Goal: Information Seeking & Learning: Learn about a topic

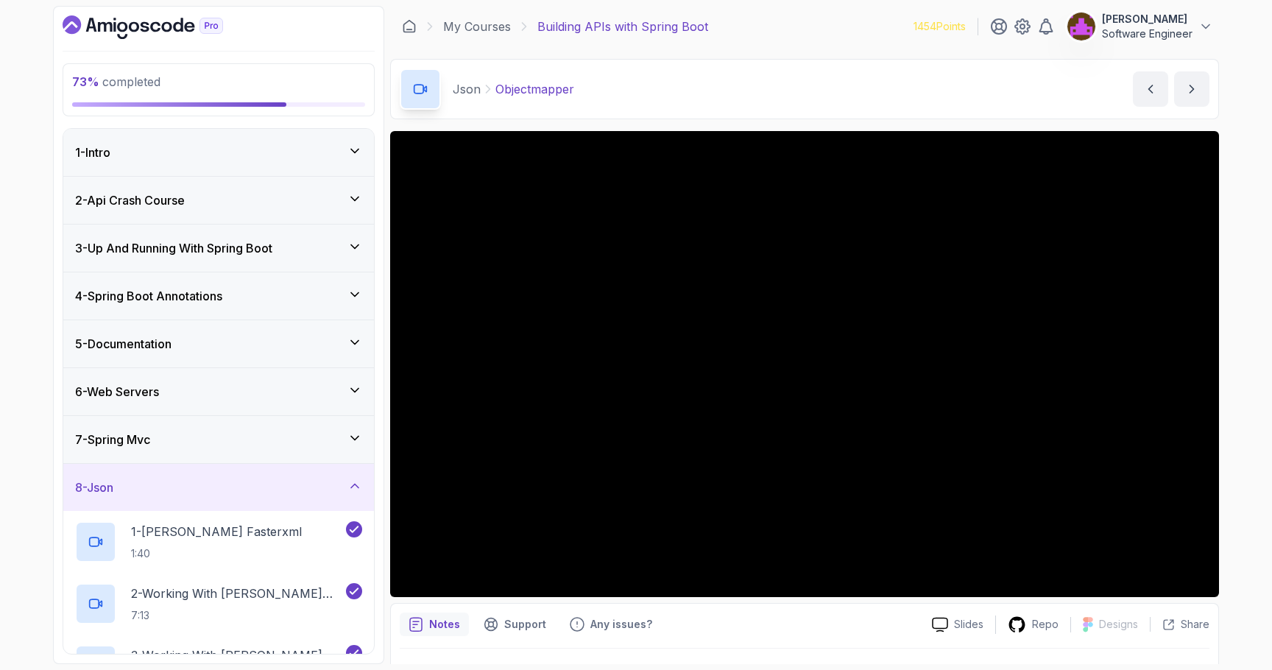
scroll to position [261, 0]
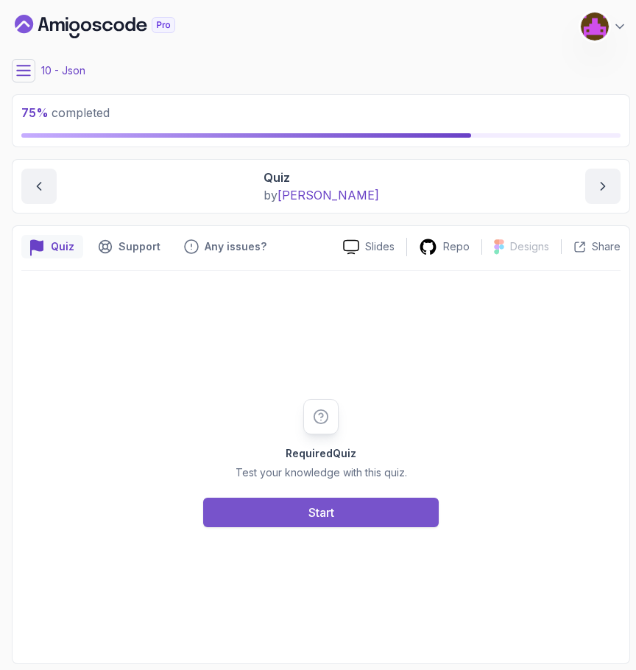
click at [324, 515] on div "Start" at bounding box center [321, 513] width 26 height 18
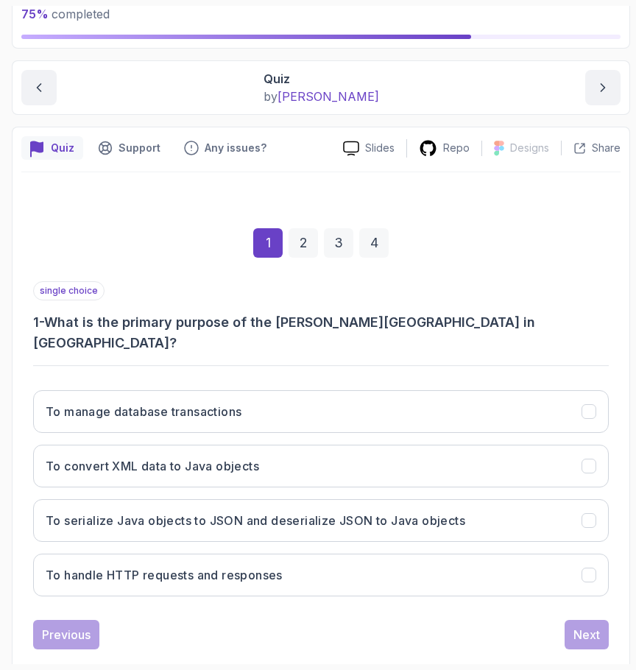
scroll to position [105, 0]
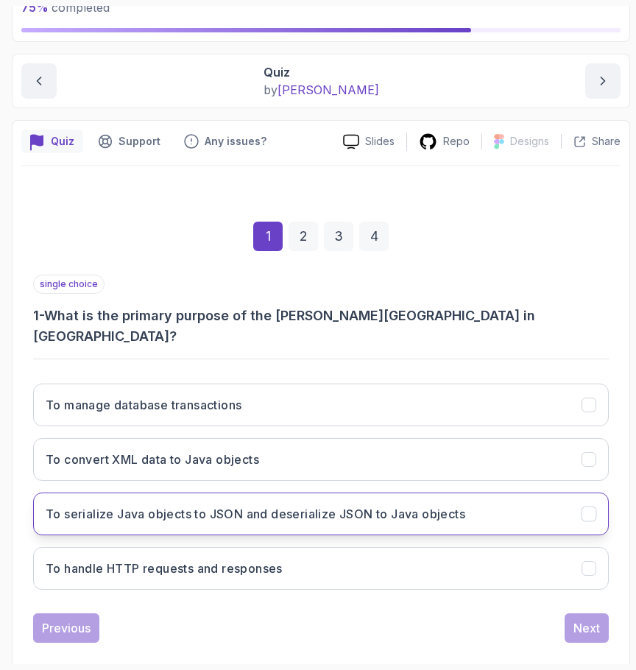
click at [373, 505] on h3 "To serialize Java objects to JSON and deserialize JSON to Java objects" at bounding box center [256, 514] width 420 height 18
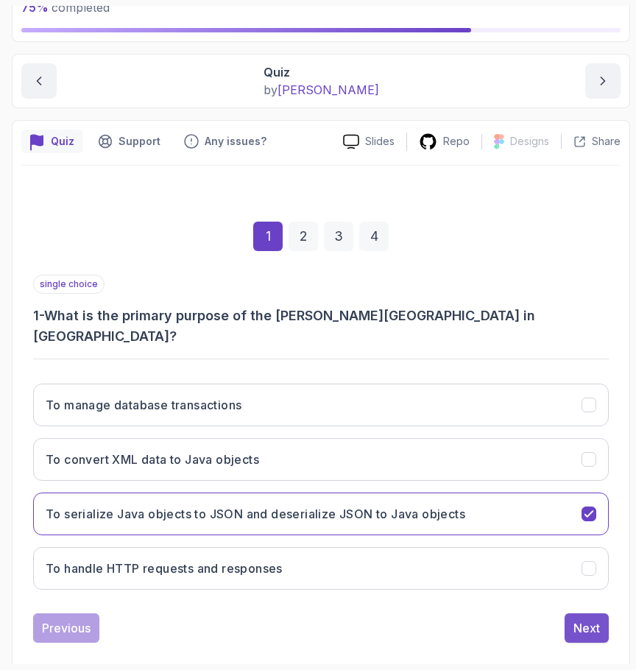
click at [593, 619] on div "Next" at bounding box center [586, 628] width 27 height 18
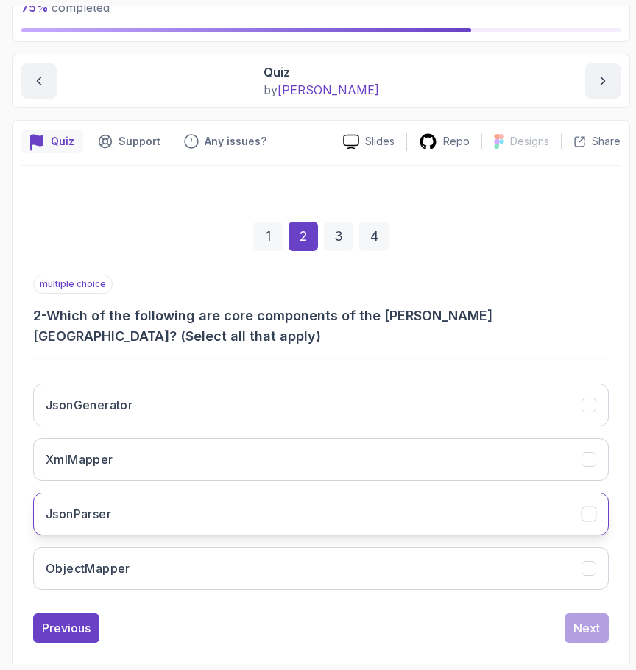
click at [219, 529] on button "JsonParser" at bounding box center [321, 514] width 576 height 43
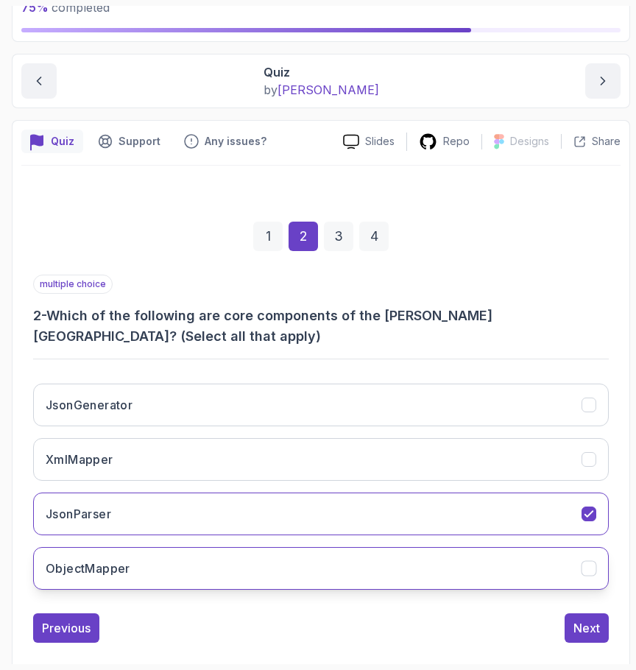
click at [219, 565] on button "ObjectMapper" at bounding box center [321, 568] width 576 height 43
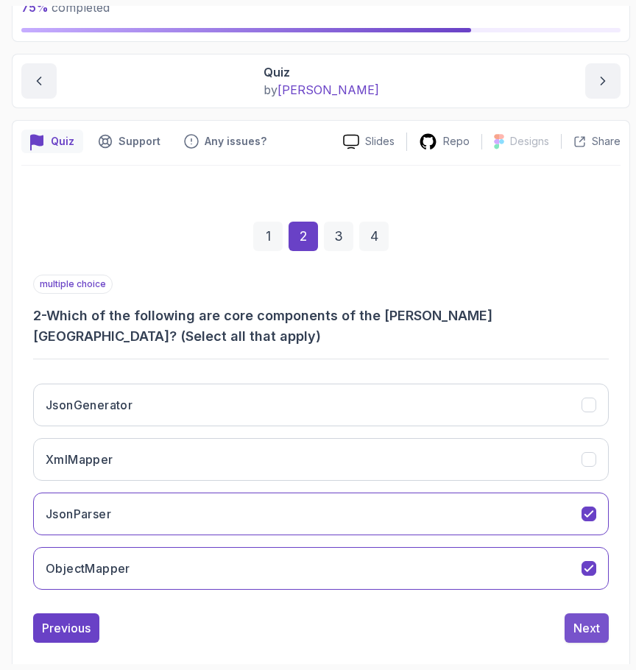
click at [582, 632] on div "Next" at bounding box center [586, 628] width 27 height 18
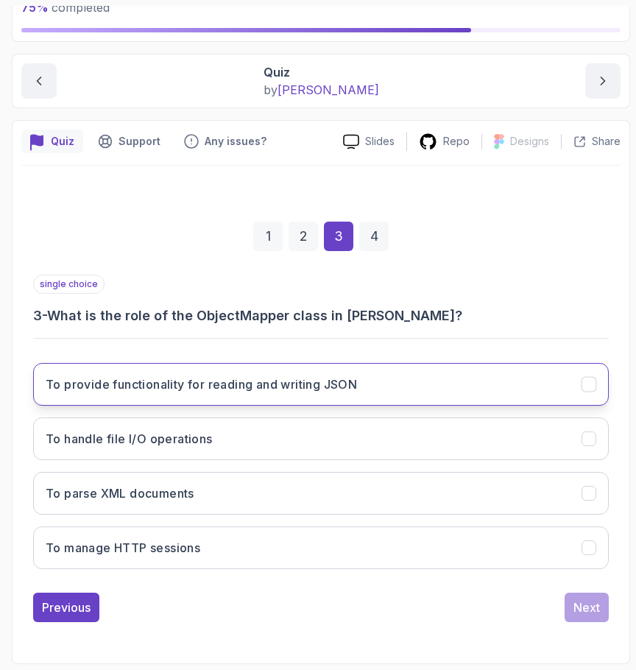
click at [315, 392] on h3 "To provide functionality for reading and writing JSON" at bounding box center [201, 384] width 311 height 18
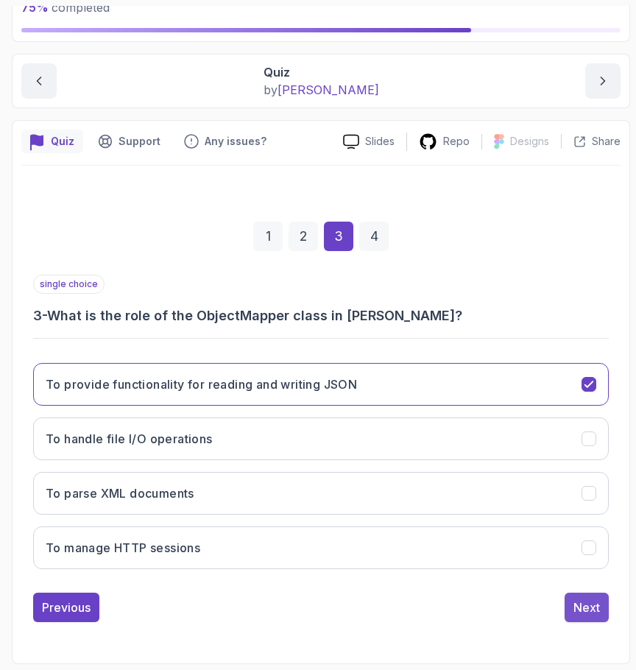
click at [576, 607] on div "Next" at bounding box center [586, 608] width 27 height 18
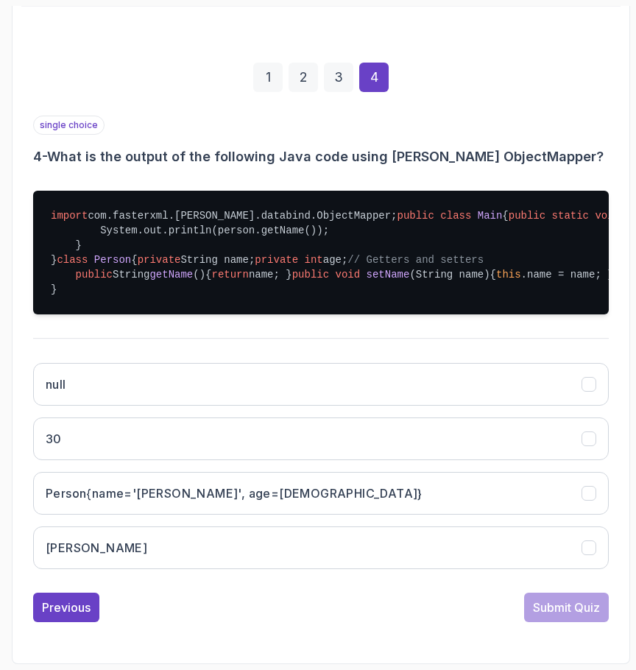
scroll to position [467, 0]
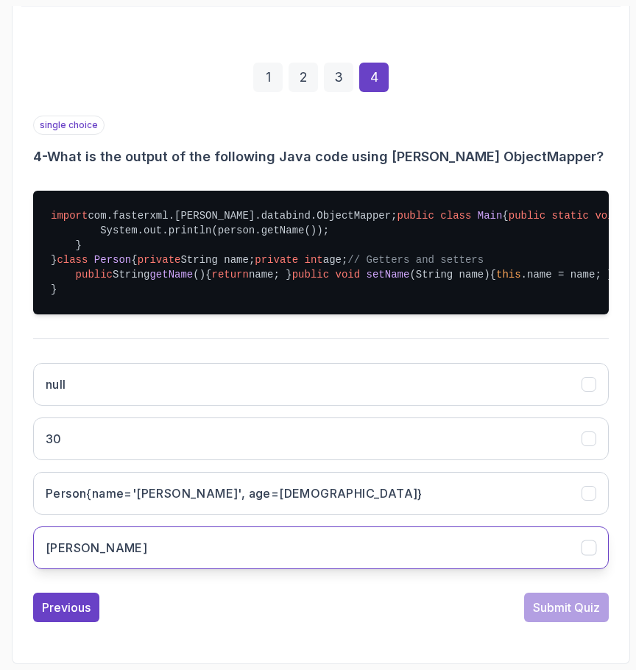
click at [217, 559] on button "[PERSON_NAME]" at bounding box center [321, 547] width 576 height 43
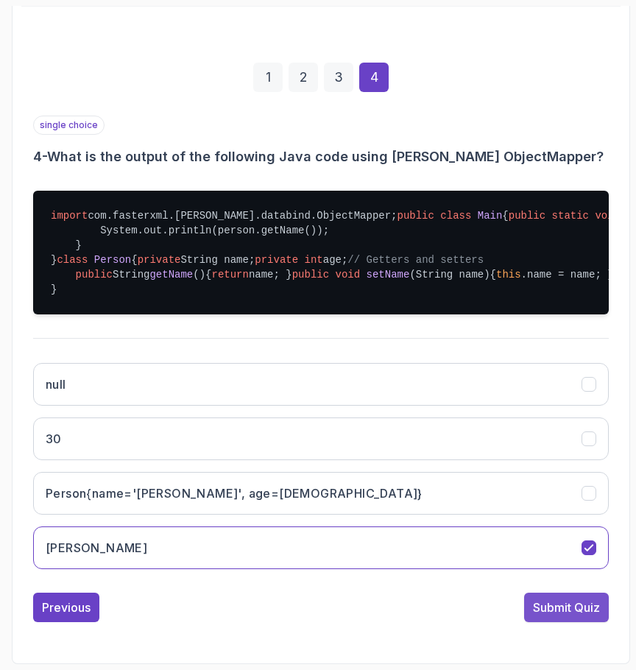
click at [568, 616] on div "Submit Quiz" at bounding box center [566, 608] width 67 height 18
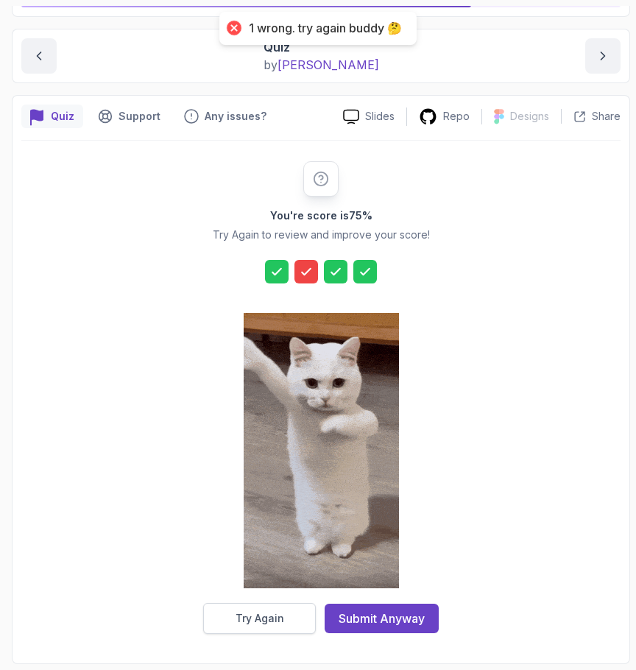
click at [265, 616] on div "Try Again" at bounding box center [260, 618] width 49 height 15
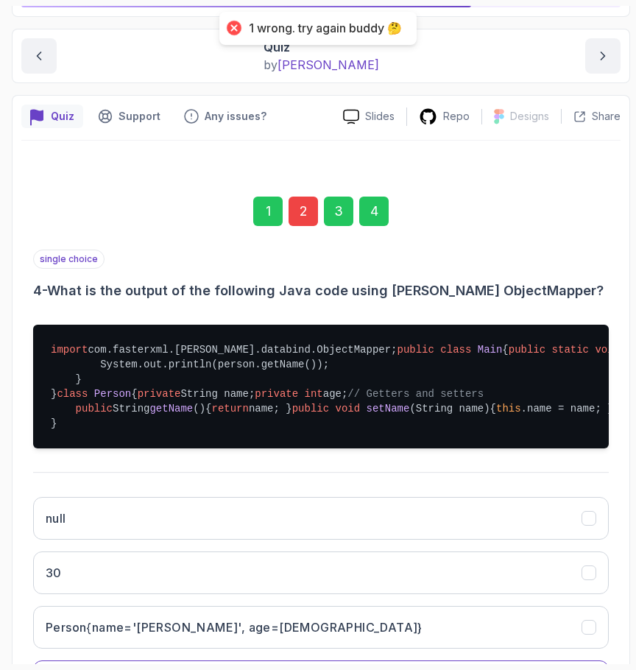
click at [297, 202] on div "2" at bounding box center [303, 211] width 29 height 29
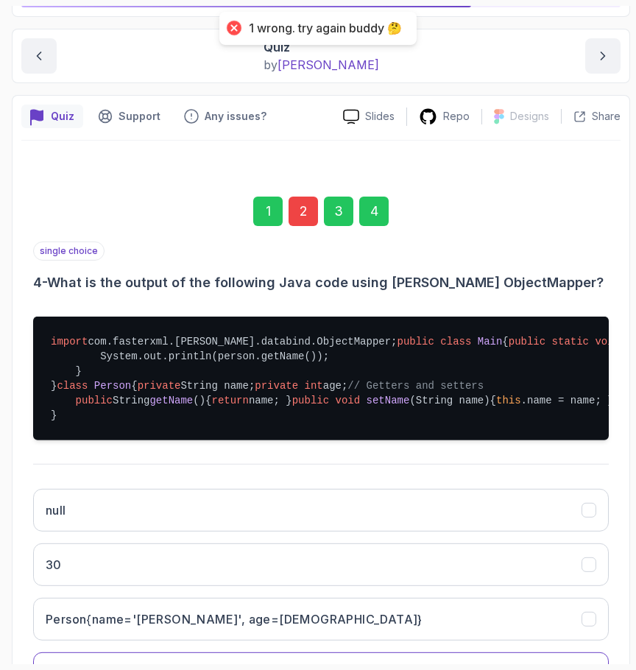
scroll to position [126, 0]
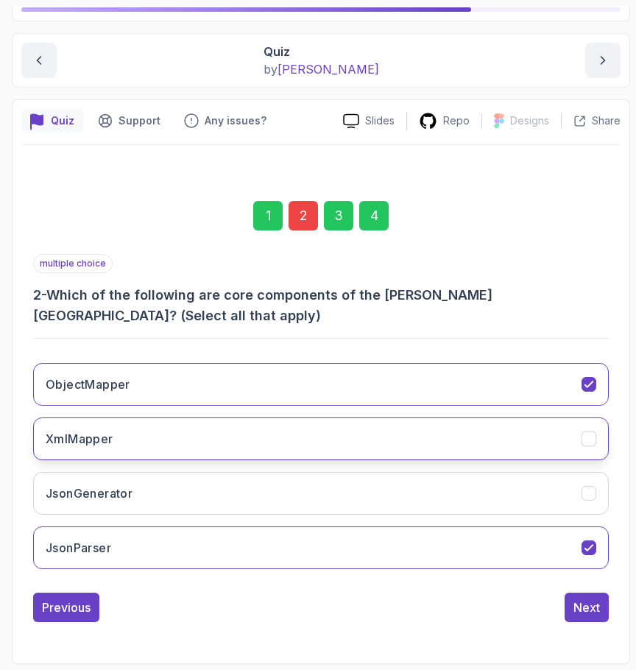
click at [269, 443] on button "XmlMapper" at bounding box center [321, 438] width 576 height 43
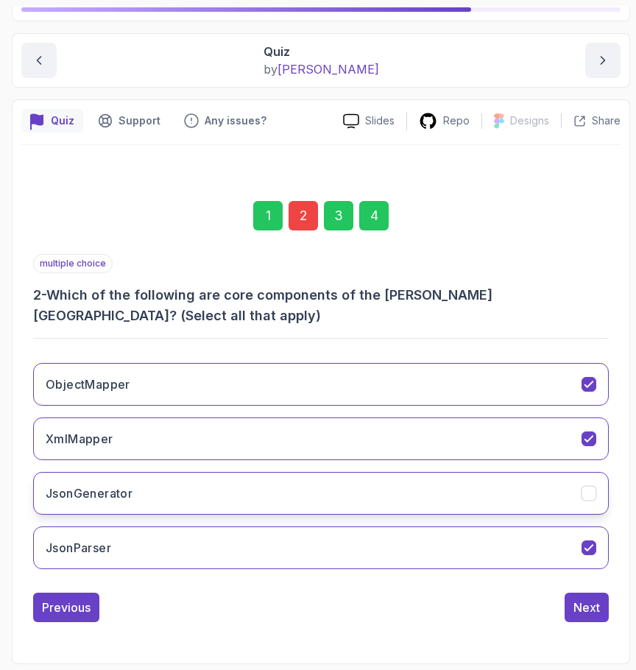
click at [451, 496] on button "JsonGenerator" at bounding box center [321, 493] width 576 height 43
click at [592, 601] on div "Next" at bounding box center [586, 608] width 27 height 18
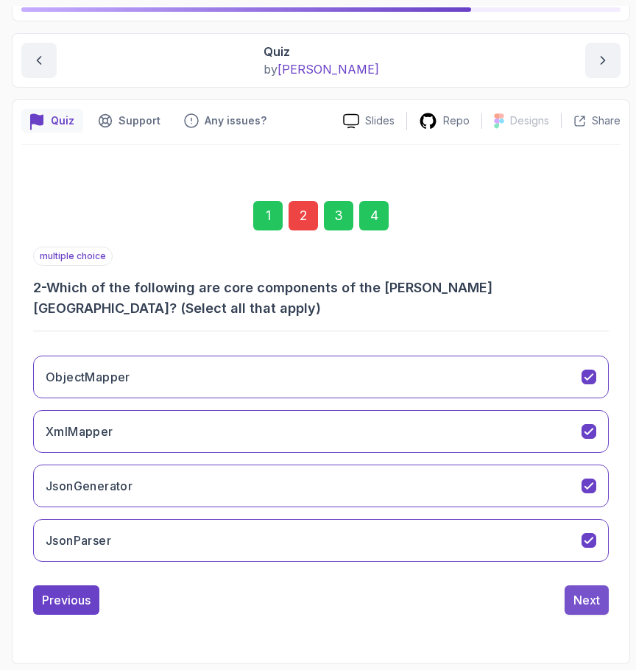
scroll to position [105, 0]
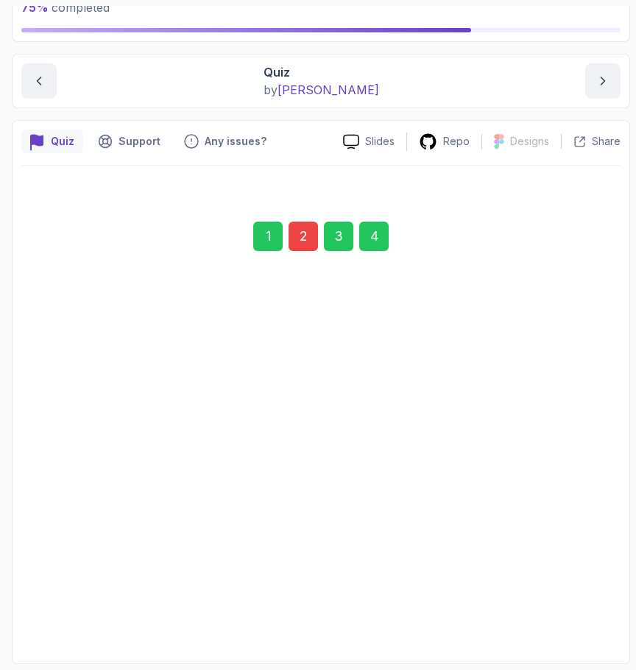
click at [586, 594] on button "Next" at bounding box center [587, 606] width 44 height 29
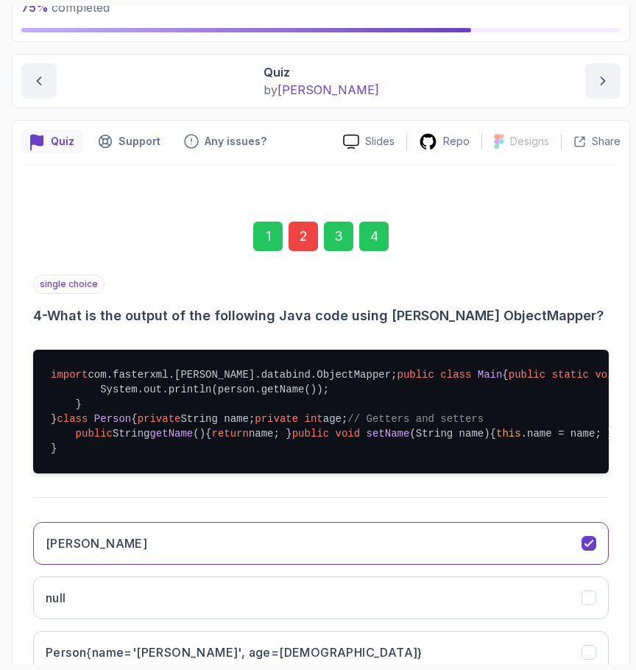
scroll to position [485, 0]
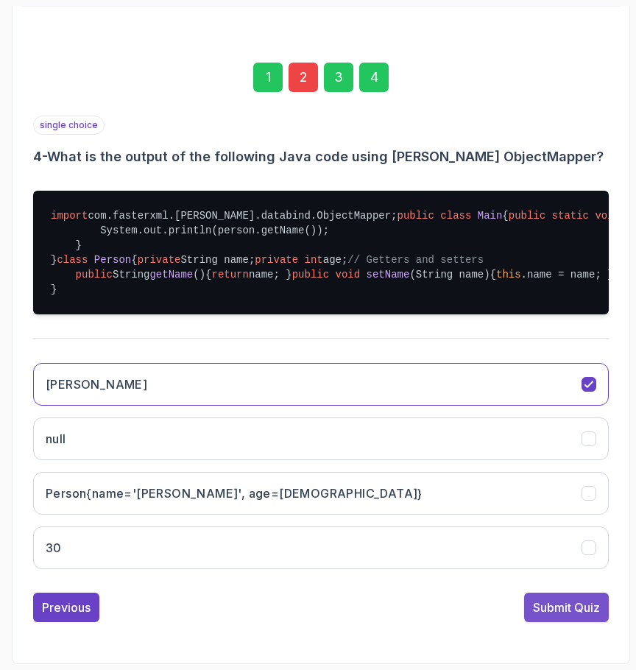
click at [578, 609] on div "Submit Quiz" at bounding box center [566, 608] width 67 height 18
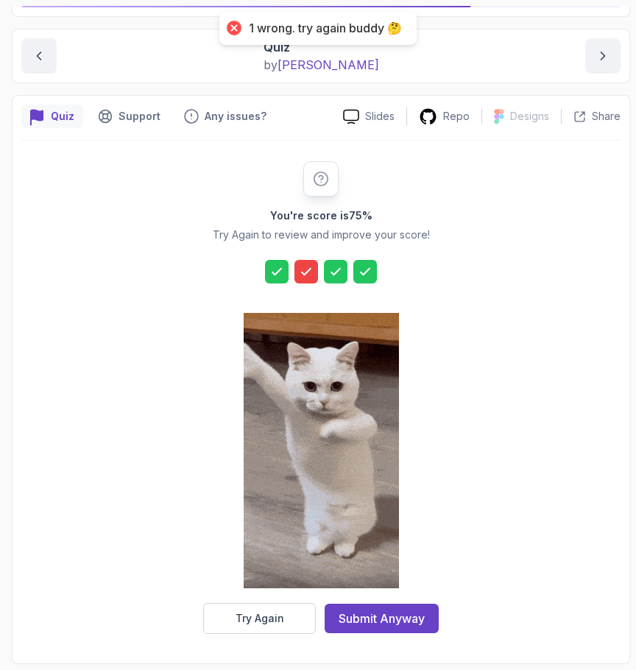
click at [303, 264] on icon at bounding box center [306, 271] width 15 height 15
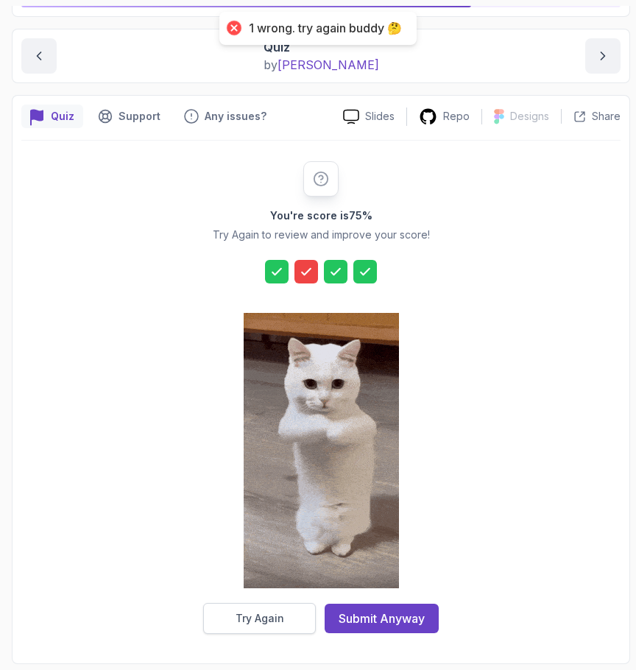
click at [281, 625] on div "Try Again" at bounding box center [260, 618] width 49 height 15
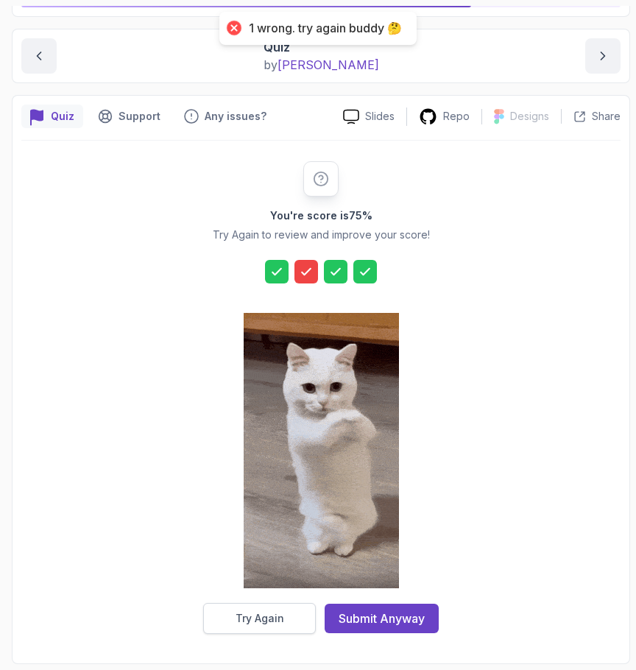
scroll to position [126, 0]
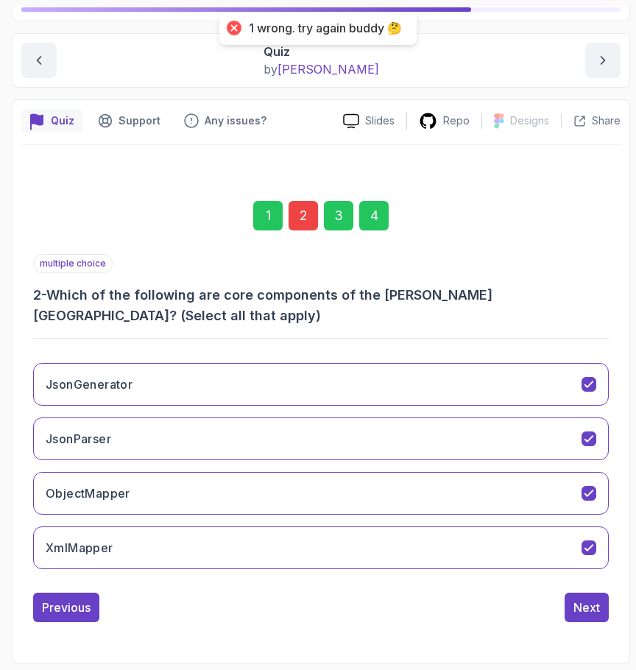
click at [297, 215] on div "2" at bounding box center [303, 215] width 29 height 29
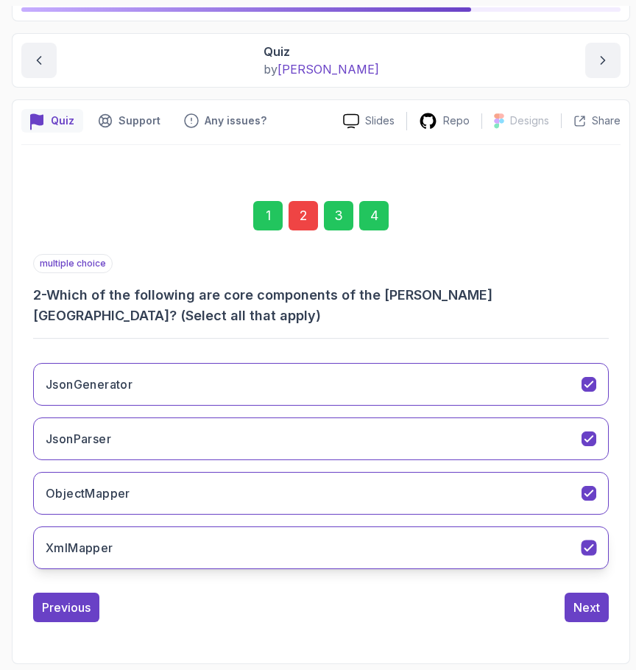
click at [201, 540] on button "XmlMapper" at bounding box center [321, 547] width 576 height 43
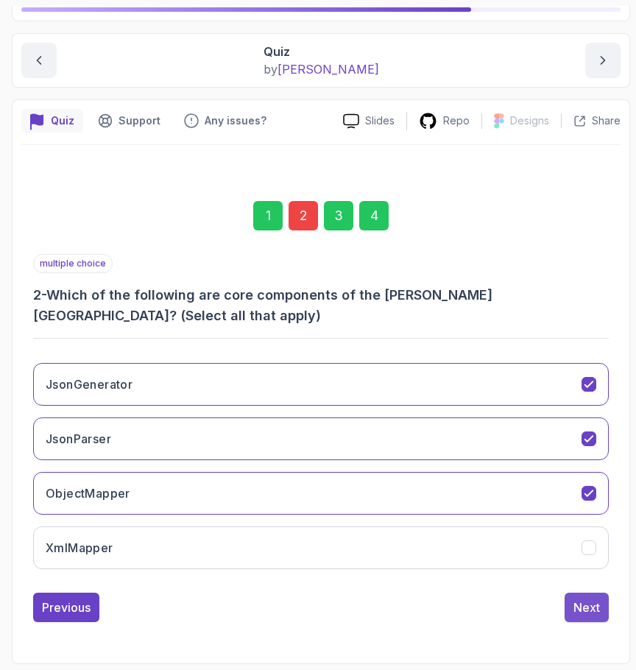
click at [590, 604] on div "Next" at bounding box center [586, 608] width 27 height 18
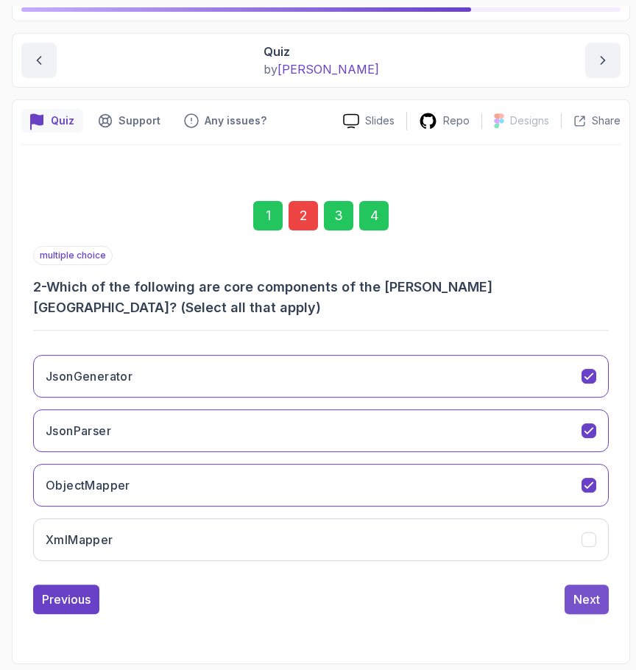
scroll to position [105, 0]
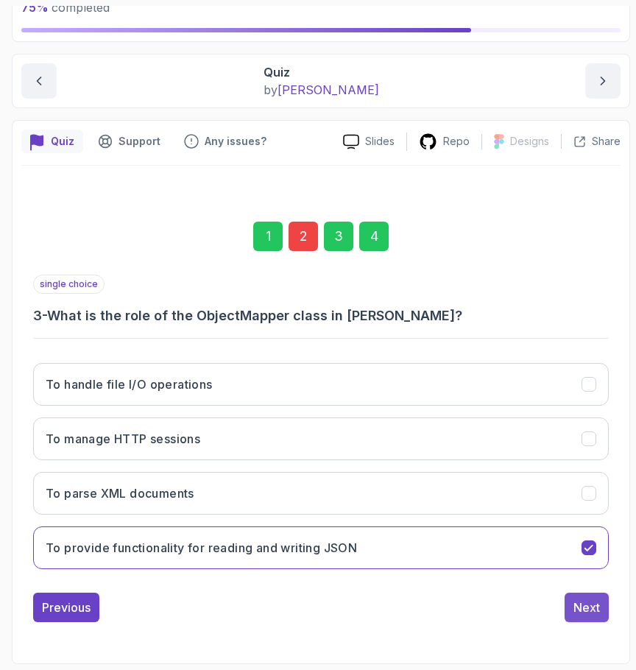
click at [587, 603] on div "Next" at bounding box center [586, 608] width 27 height 18
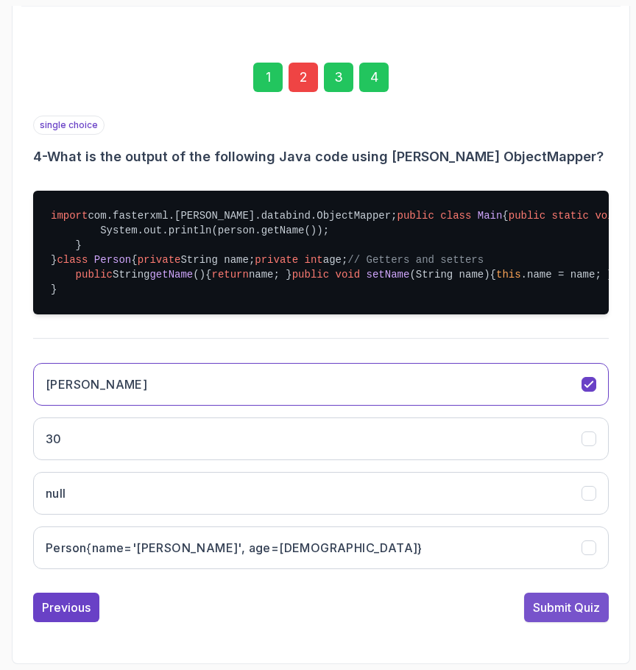
click at [568, 607] on div "Submit Quiz" at bounding box center [566, 608] width 67 height 18
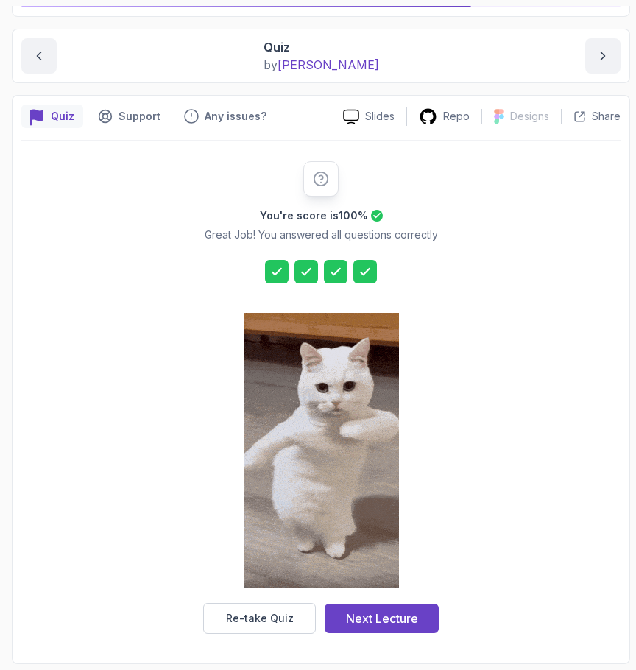
click at [310, 272] on icon at bounding box center [306, 271] width 15 height 15
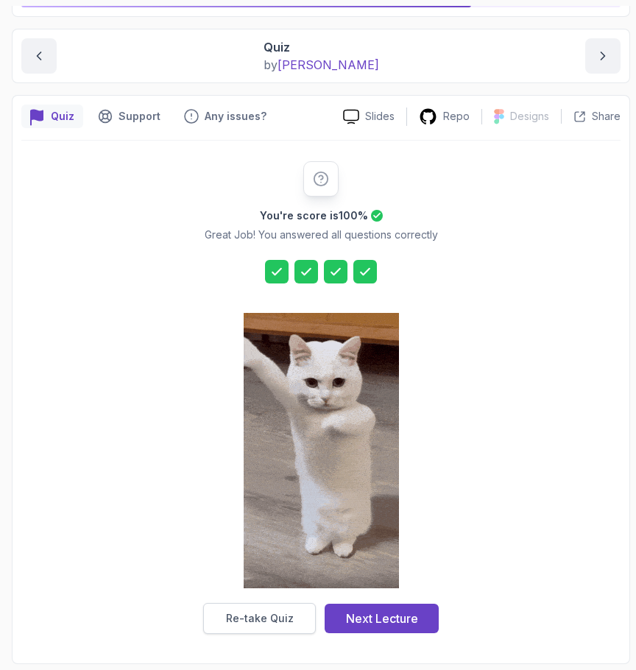
click at [285, 624] on div "Re-take Quiz" at bounding box center [260, 618] width 68 height 15
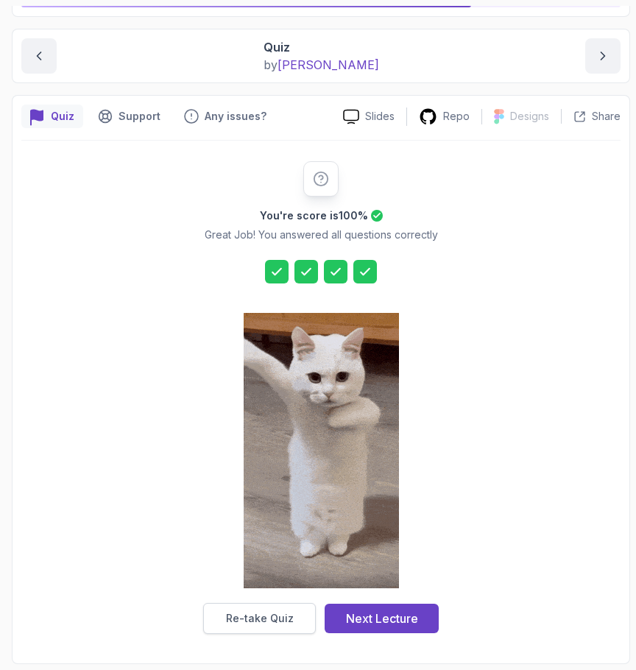
scroll to position [126, 0]
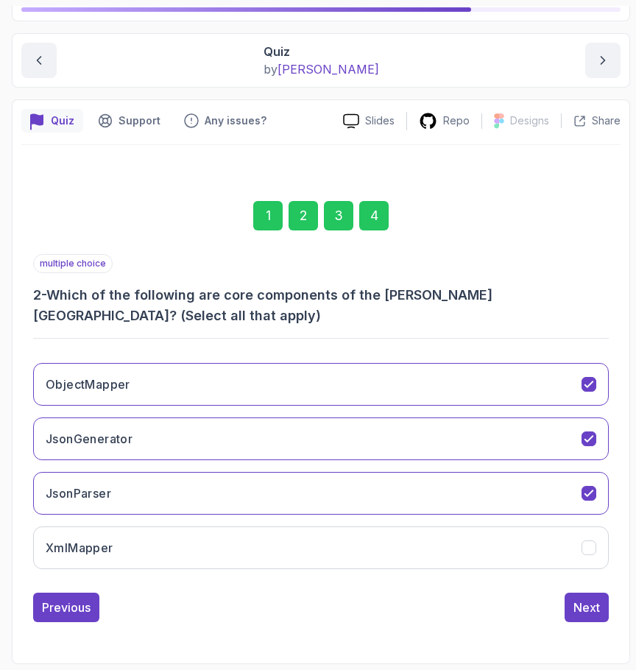
click at [293, 204] on div "2" at bounding box center [303, 215] width 29 height 29
click at [303, 208] on div "2" at bounding box center [303, 215] width 29 height 29
click at [593, 608] on div "Next" at bounding box center [586, 608] width 27 height 18
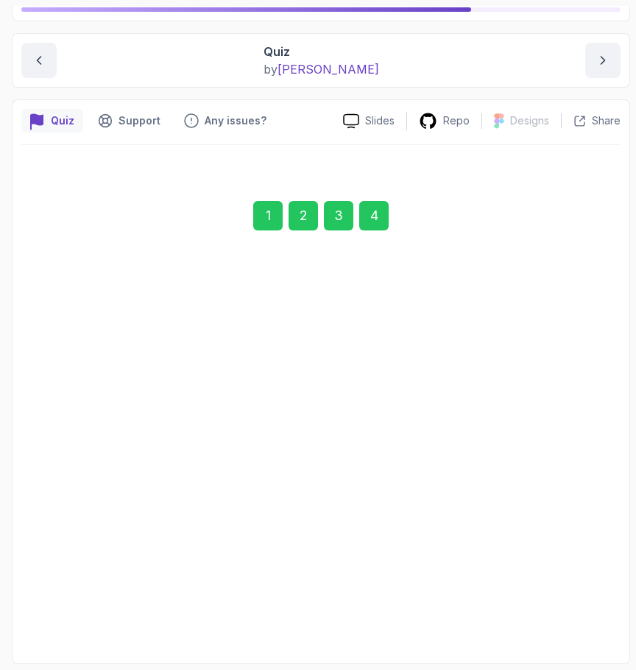
scroll to position [105, 0]
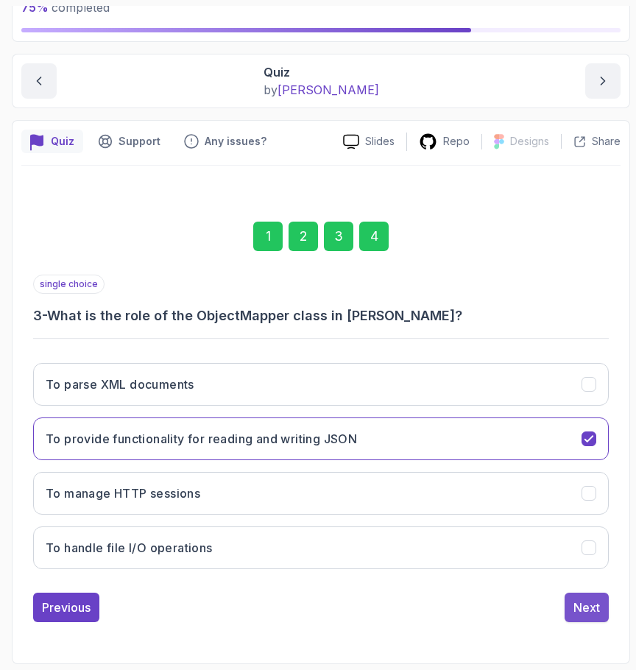
click at [592, 607] on div "Next" at bounding box center [586, 608] width 27 height 18
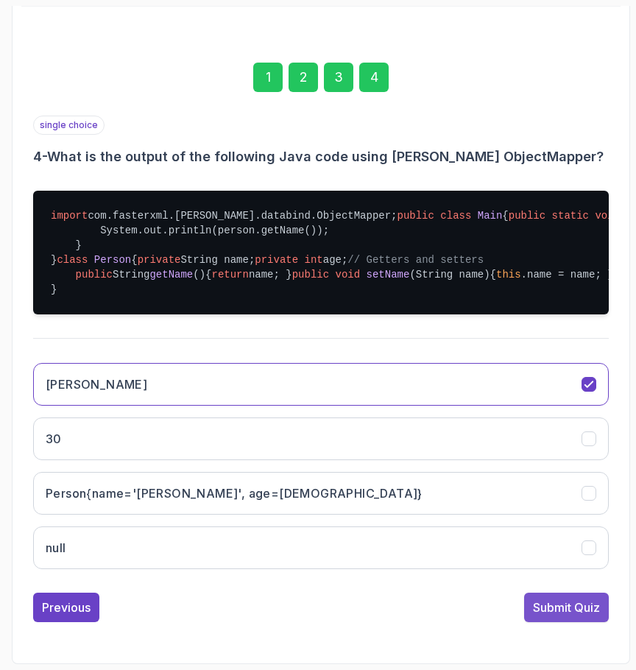
click at [575, 607] on div "Submit Quiz" at bounding box center [566, 608] width 67 height 18
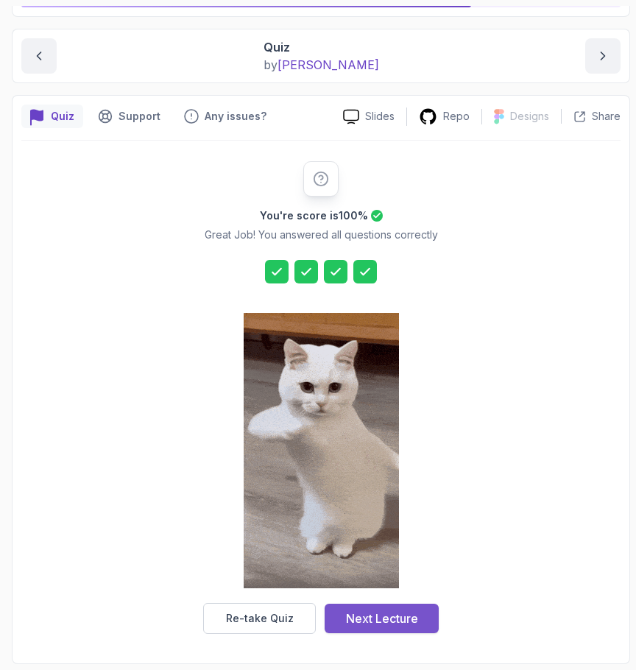
click at [392, 615] on div "Next Lecture" at bounding box center [382, 619] width 72 height 18
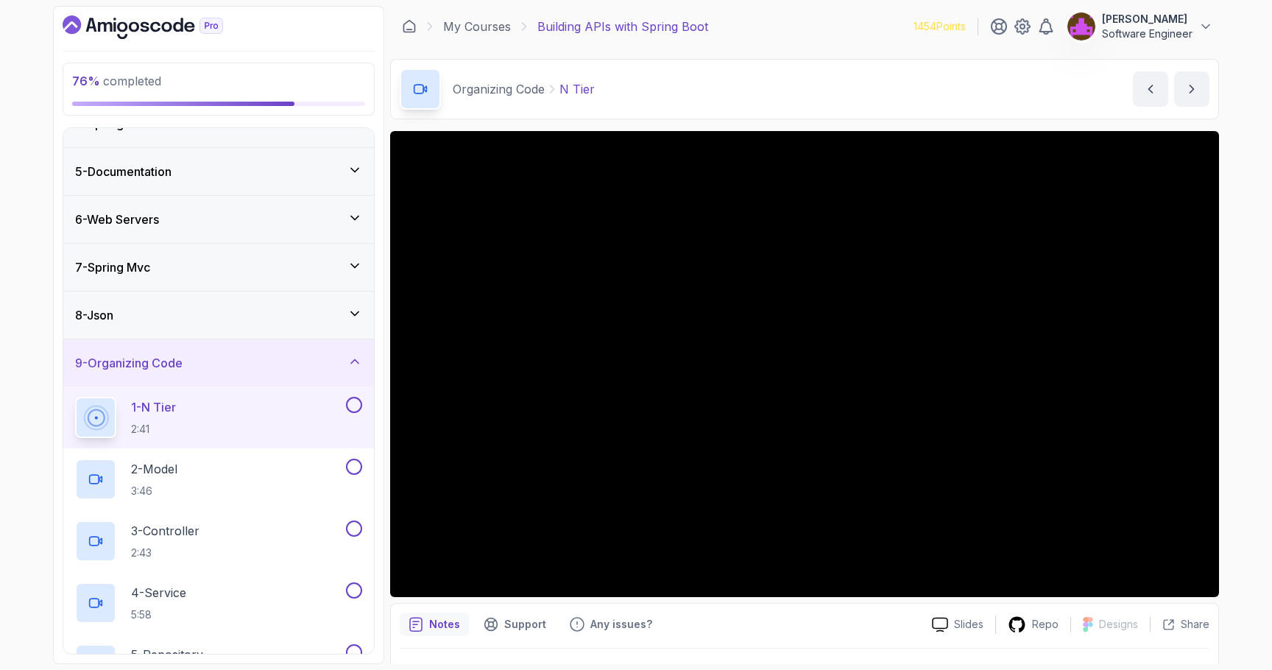
scroll to position [168, 0]
